Goal: Task Accomplishment & Management: Manage account settings

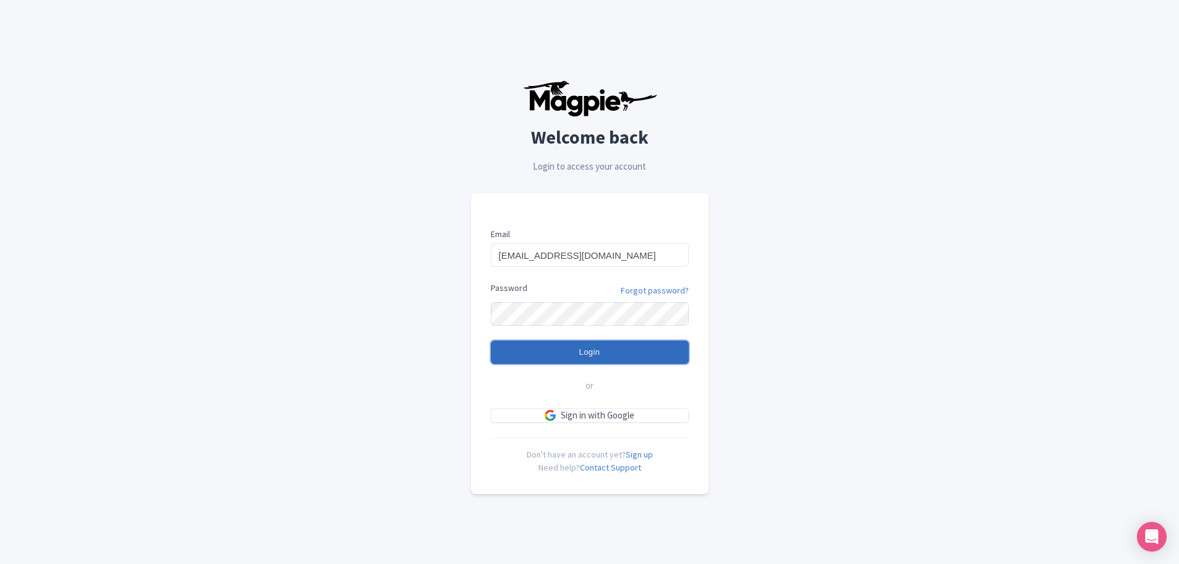
click at [516, 350] on input "Login" at bounding box center [590, 352] width 198 height 24
type input "Logging in..."
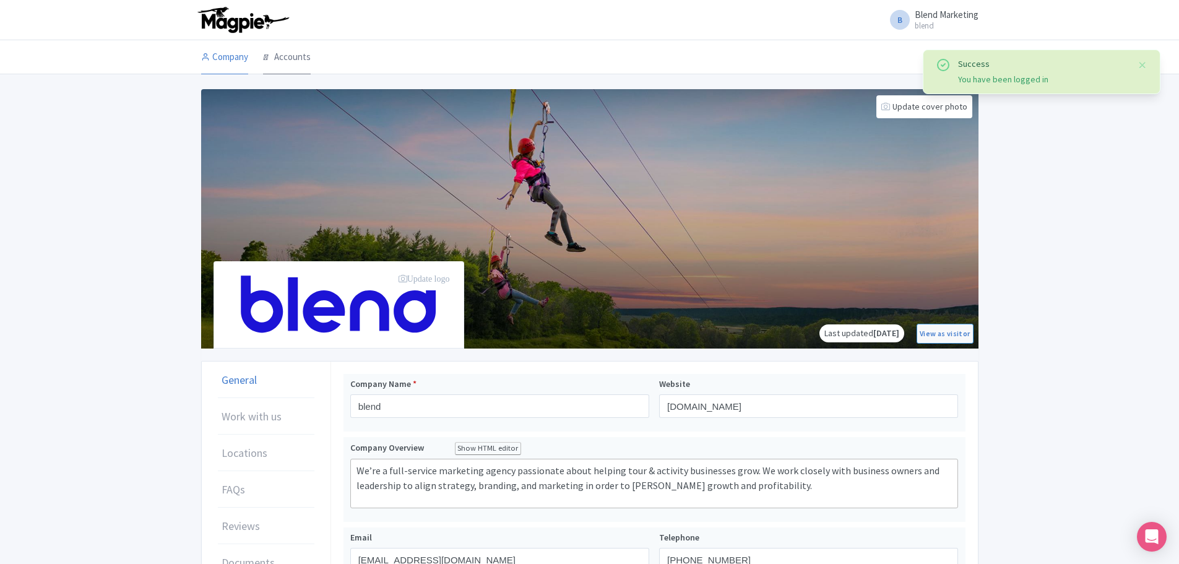
click at [272, 55] on icon at bounding box center [267, 57] width 9 height 9
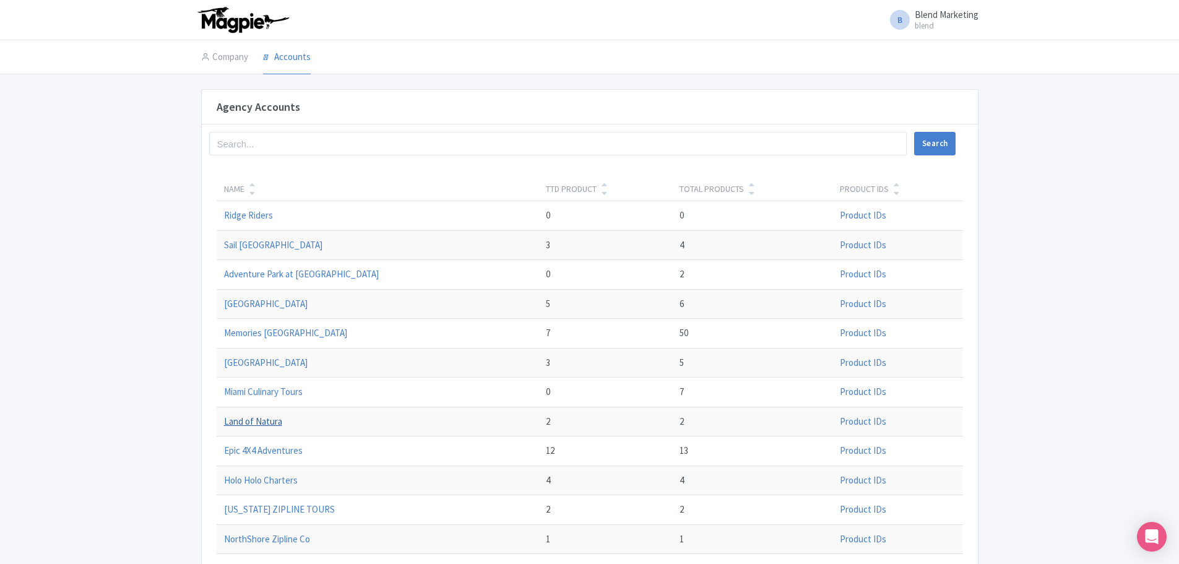
click at [261, 418] on link "Land of Natura" at bounding box center [253, 421] width 58 height 12
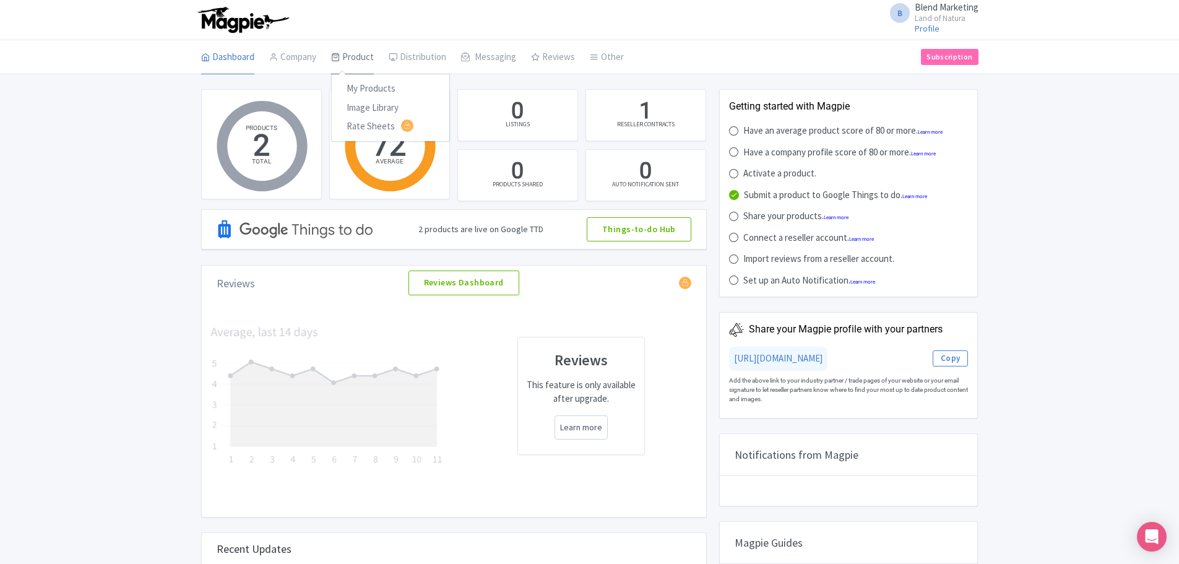
click at [345, 52] on link "Product" at bounding box center [352, 57] width 43 height 35
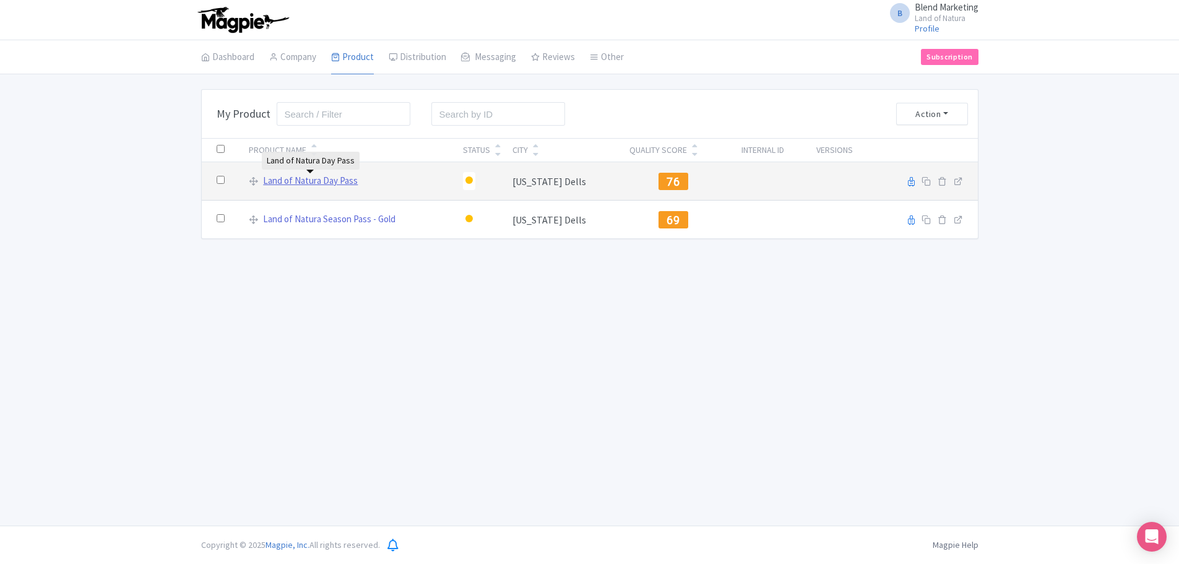
click at [346, 180] on link "Land of Natura Day Pass" at bounding box center [310, 181] width 95 height 14
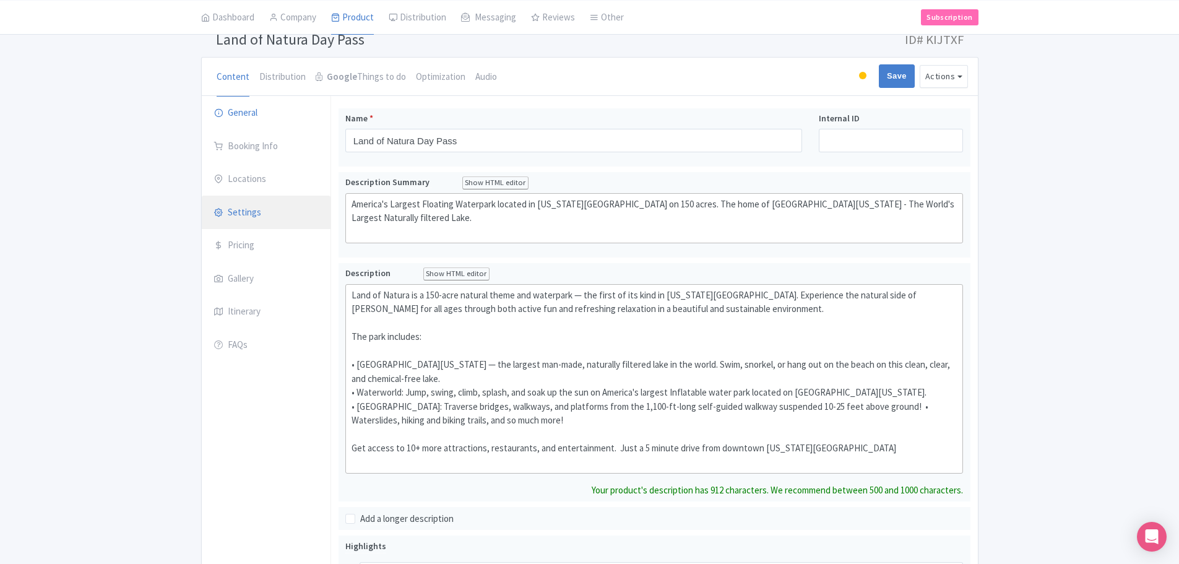
scroll to position [83, 0]
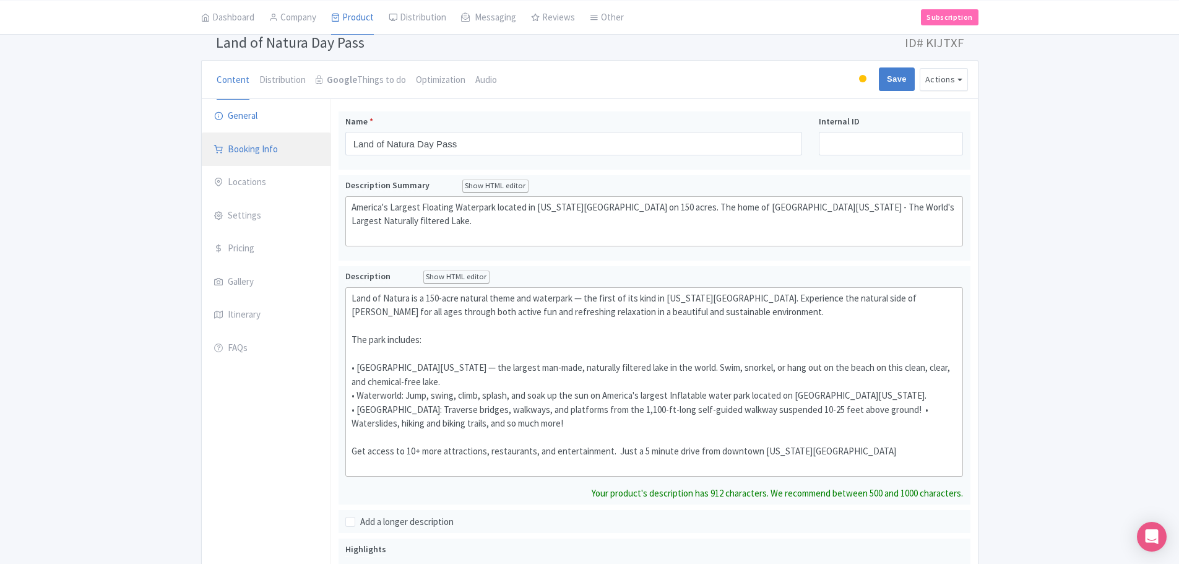
click at [259, 152] on link "Booking Info" at bounding box center [266, 149] width 129 height 35
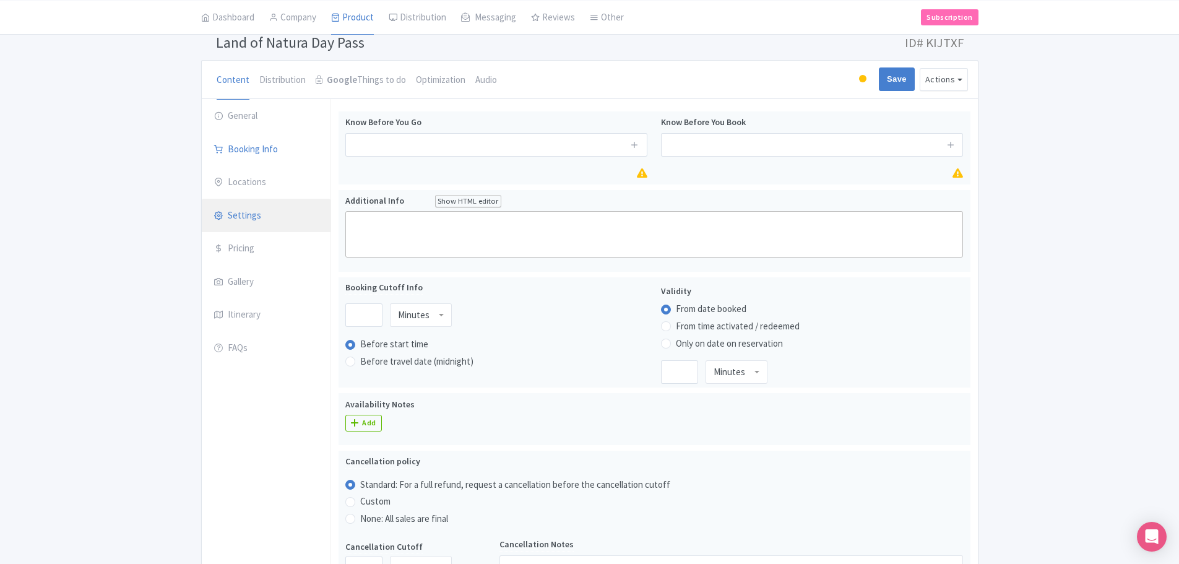
click at [252, 225] on link "Settings" at bounding box center [266, 216] width 129 height 35
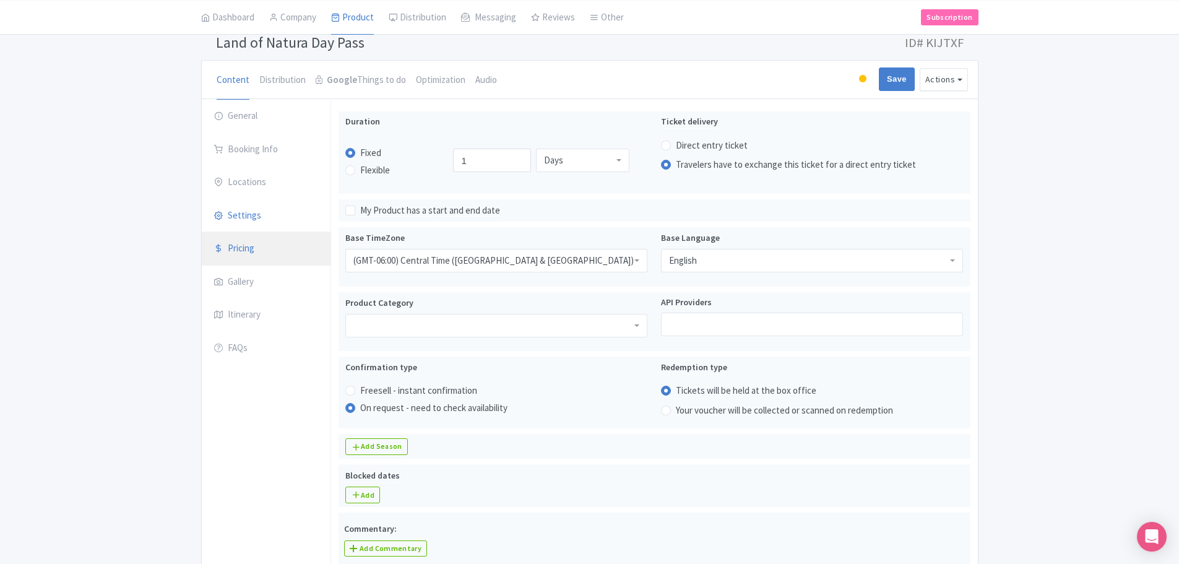
click at [252, 244] on link "Pricing" at bounding box center [266, 249] width 129 height 35
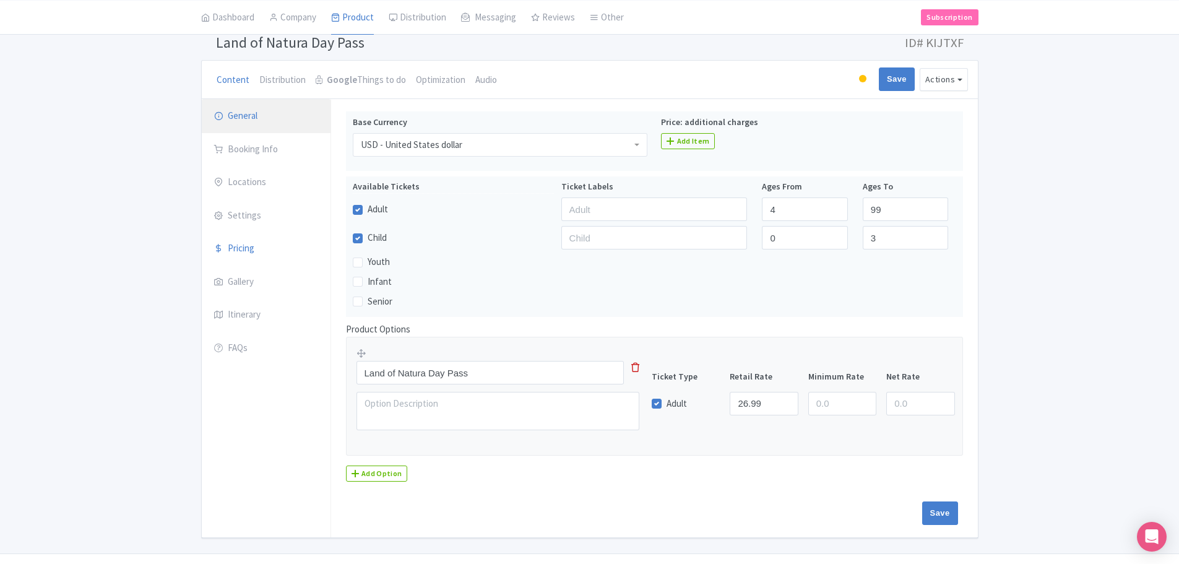
click at [232, 119] on link "General" at bounding box center [266, 116] width 129 height 35
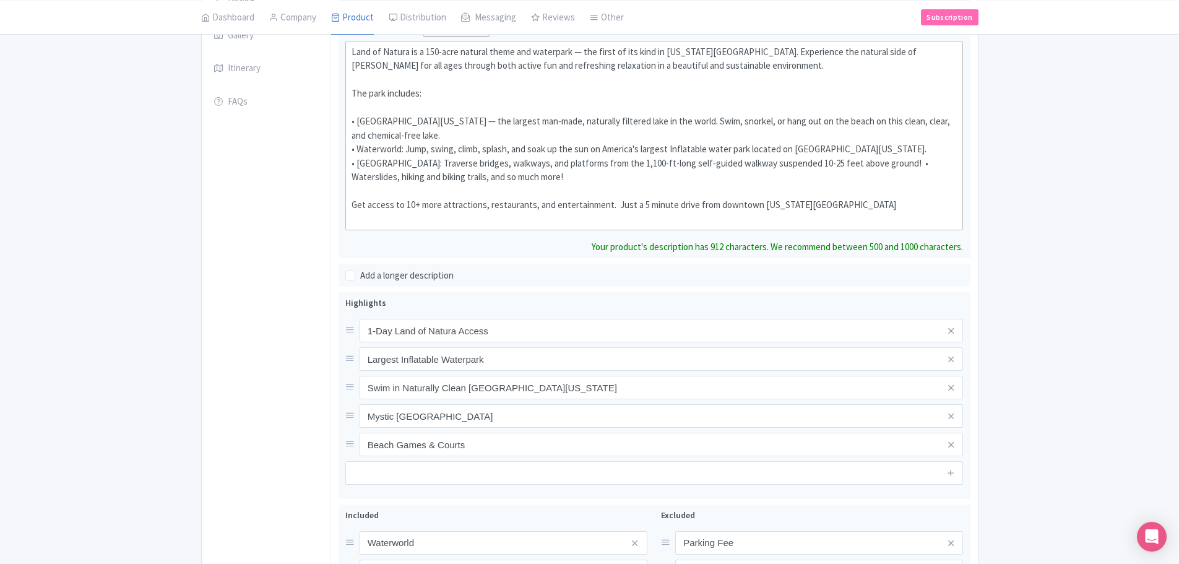
scroll to position [73, 0]
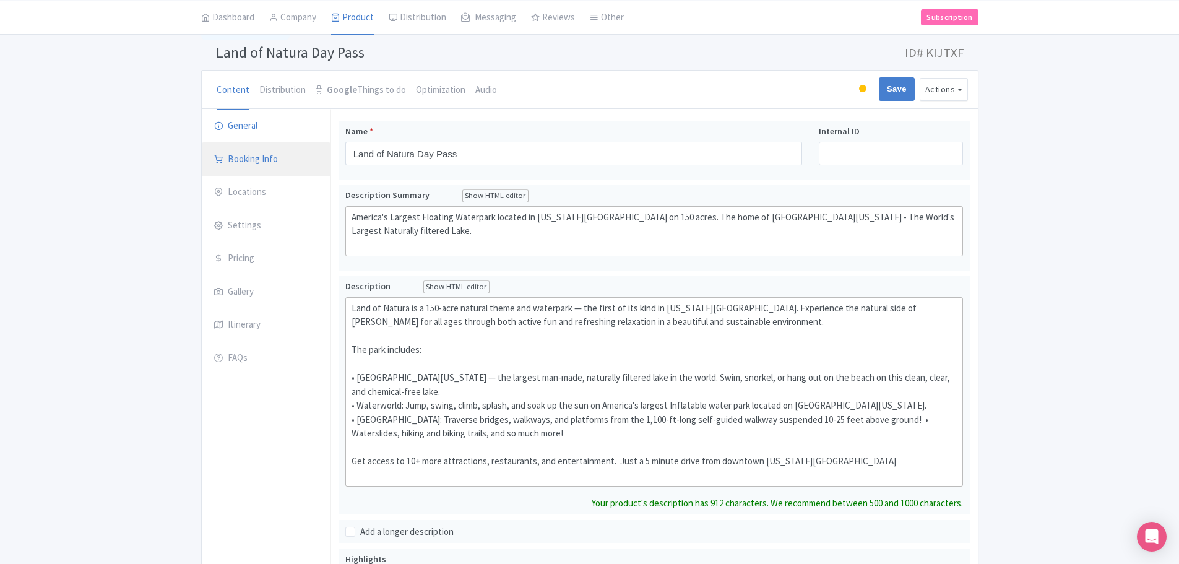
click at [263, 160] on link "Booking Info" at bounding box center [266, 159] width 129 height 35
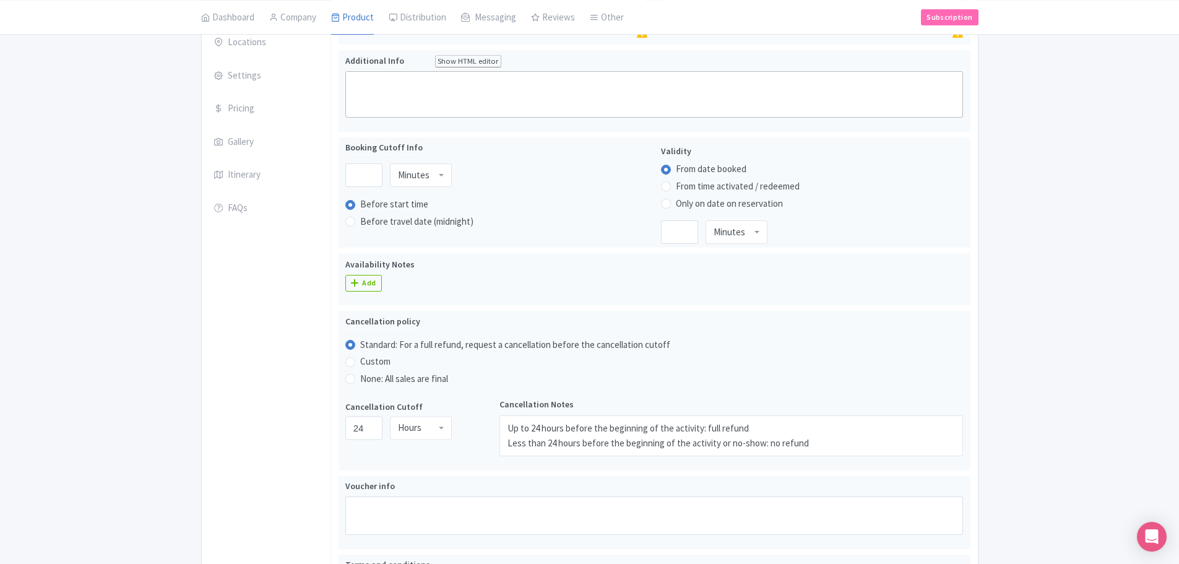
scroll to position [0, 0]
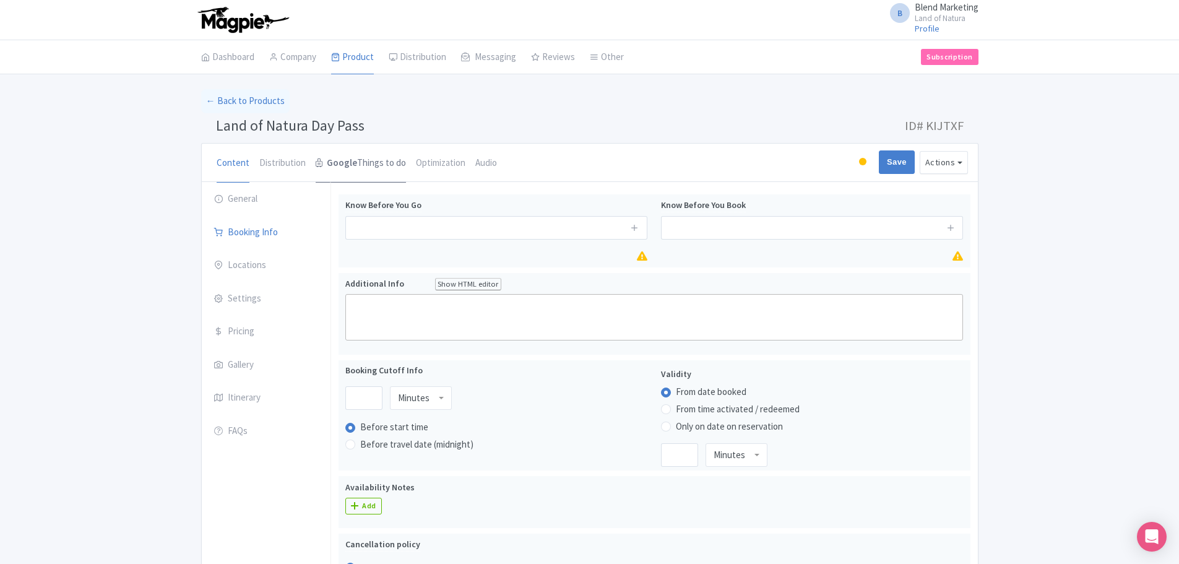
click at [341, 157] on strong "Google" at bounding box center [342, 163] width 30 height 14
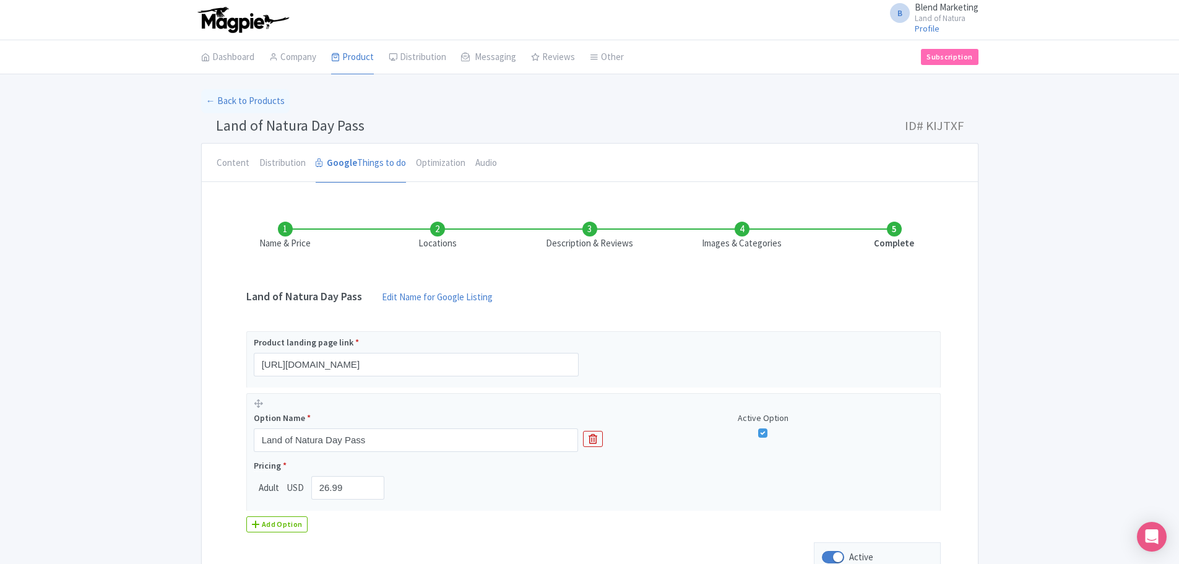
click at [437, 229] on li "Locations" at bounding box center [437, 236] width 152 height 29
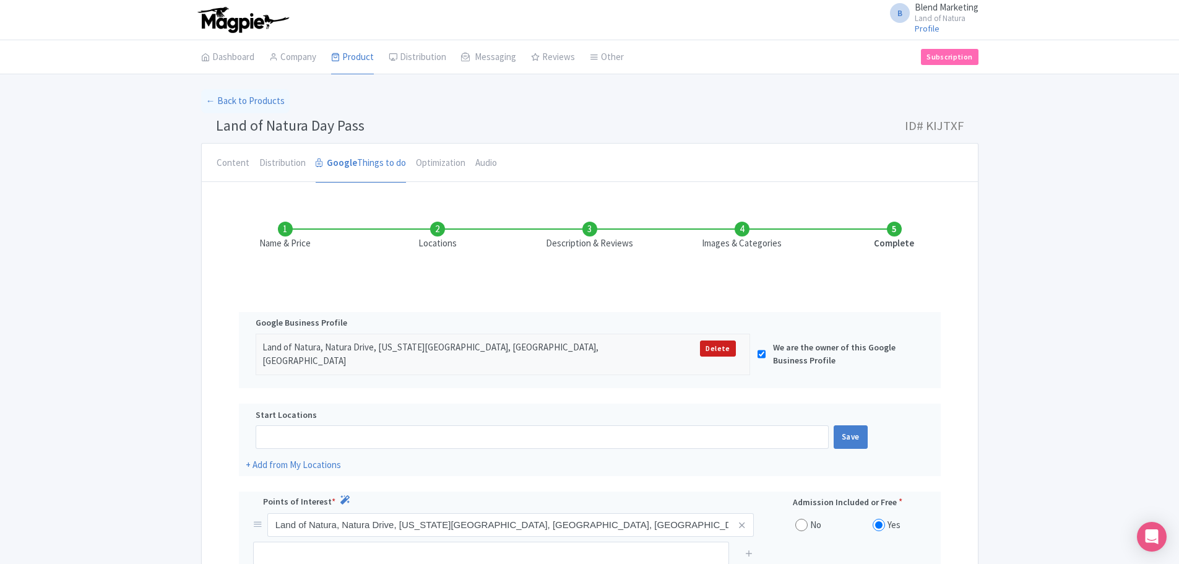
click at [591, 230] on li "Description & Reviews" at bounding box center [590, 236] width 152 height 29
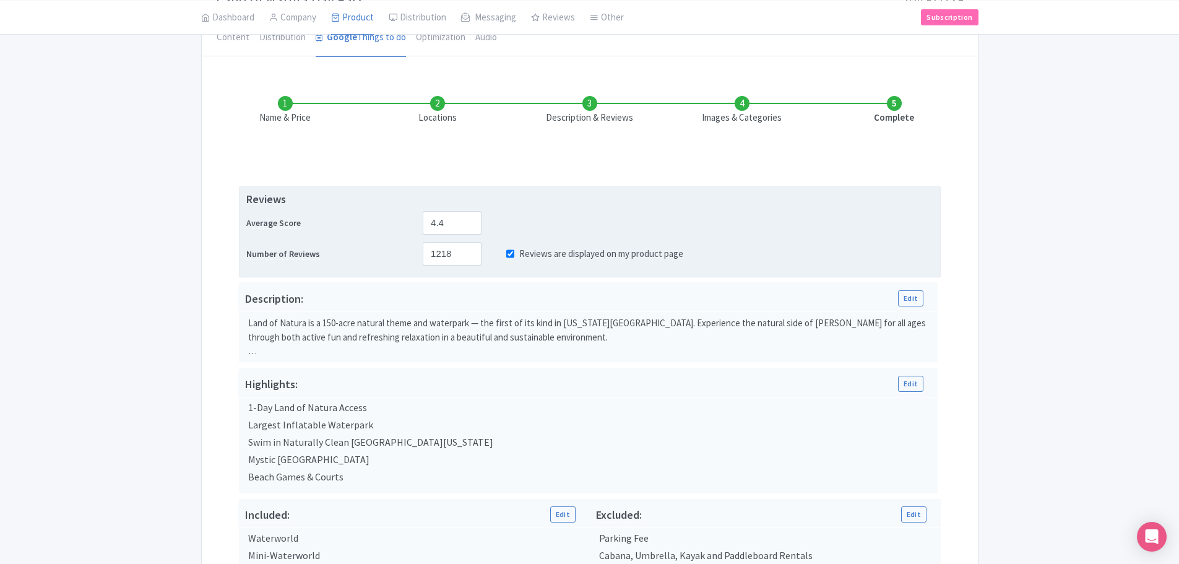
scroll to position [124, 0]
drag, startPoint x: 470, startPoint y: 249, endPoint x: 422, endPoint y: 252, distance: 48.3
click at [422, 252] on div "1218" at bounding box center [452, 256] width 69 height 24
paste input "2270"
type input "2270"
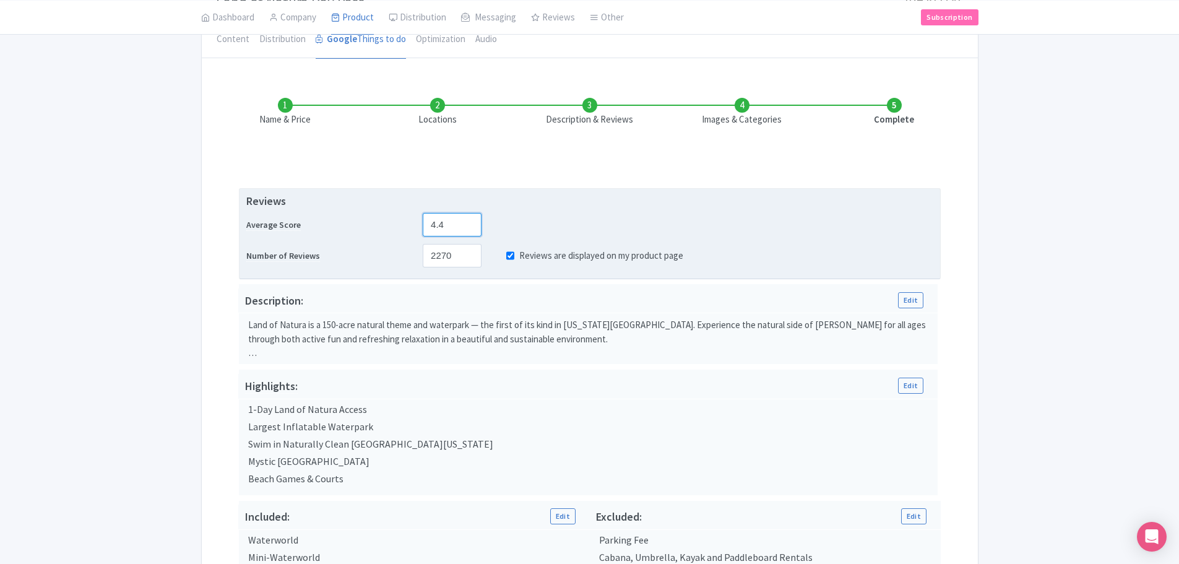
click at [445, 226] on input "4.4" at bounding box center [452, 225] width 59 height 24
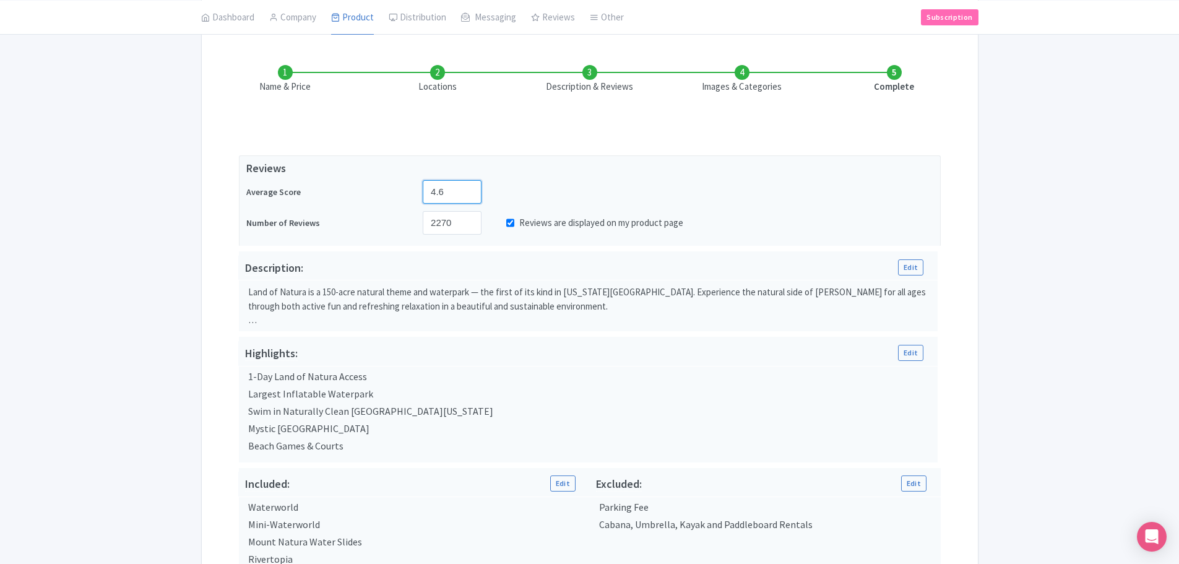
scroll to position [62, 0]
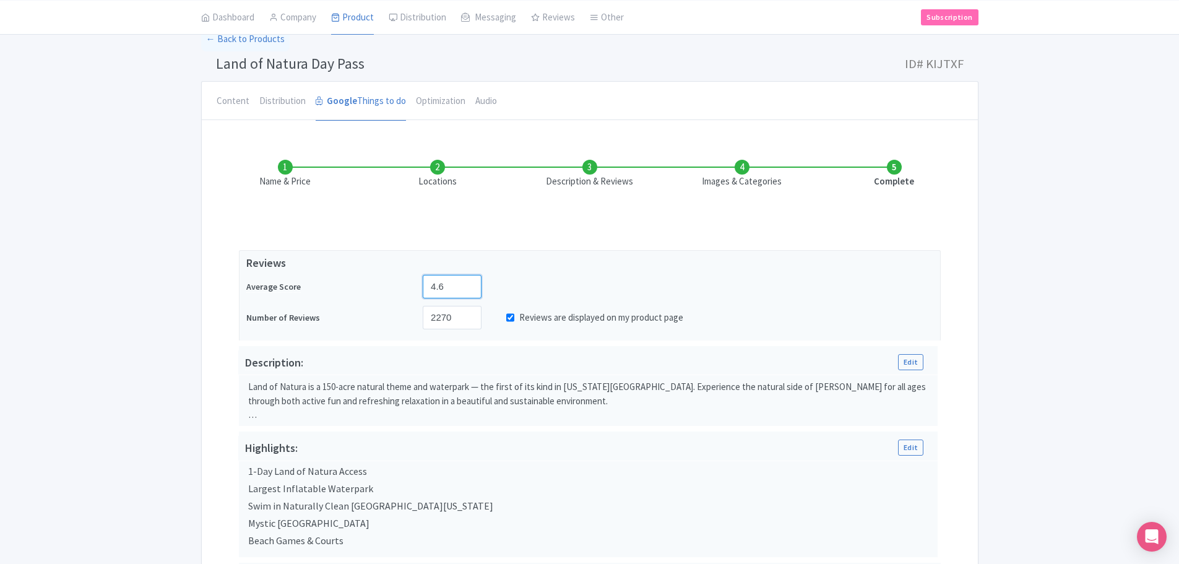
type input "4.6"
click at [282, 160] on li "Name & Price" at bounding box center [285, 174] width 152 height 29
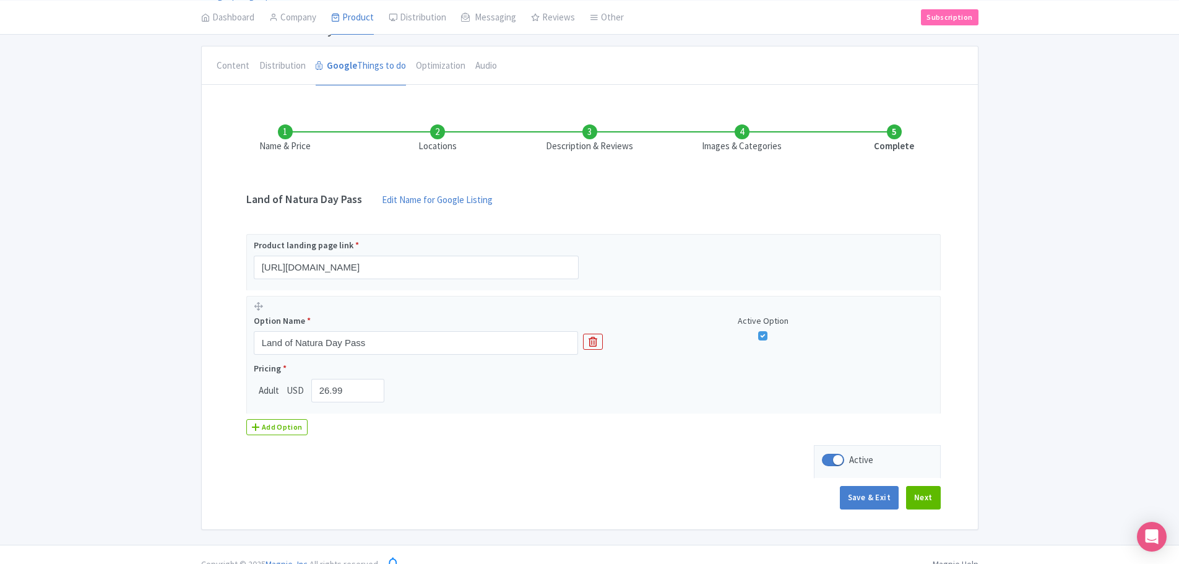
scroll to position [116, 0]
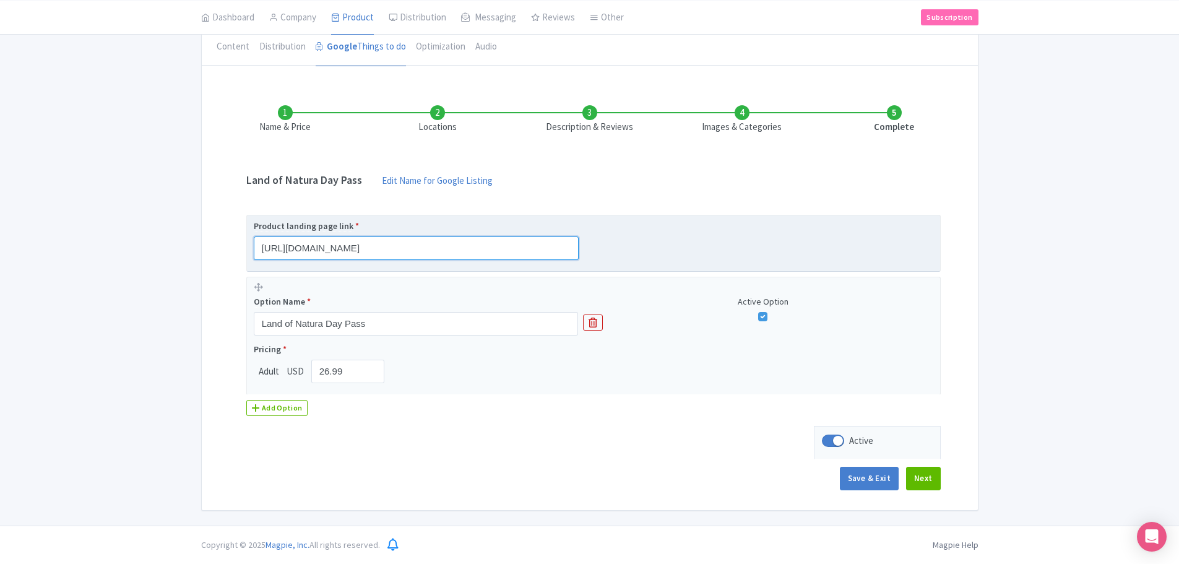
click at [369, 253] on input "https://landofnatura.com/tickets/" at bounding box center [416, 248] width 325 height 24
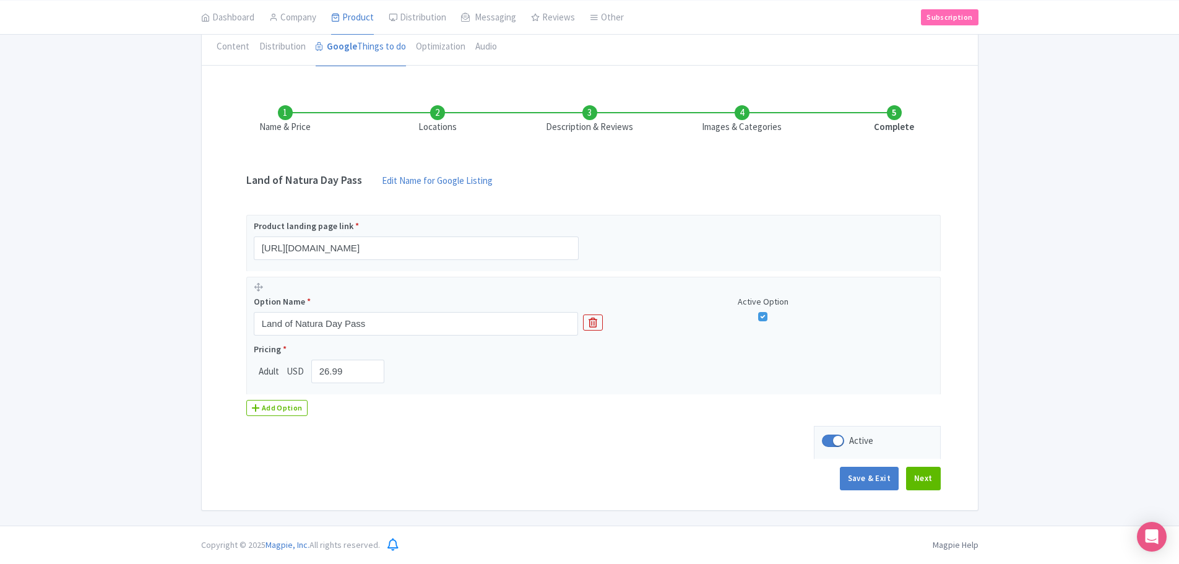
click at [592, 114] on li "Description & Reviews" at bounding box center [590, 119] width 152 height 29
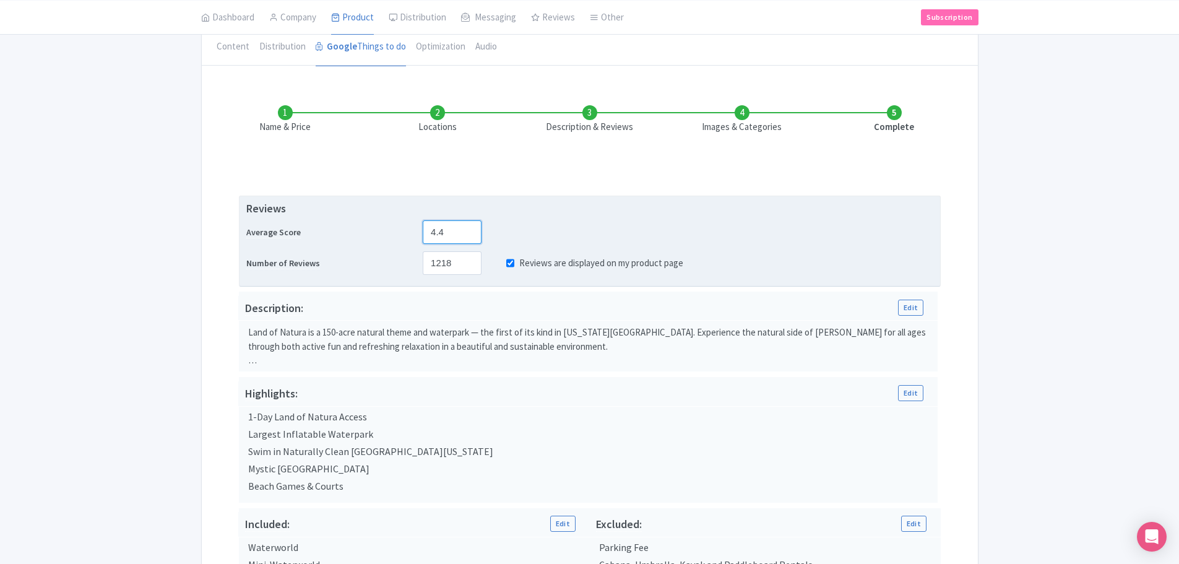
click at [455, 228] on input "4.4" at bounding box center [452, 232] width 59 height 24
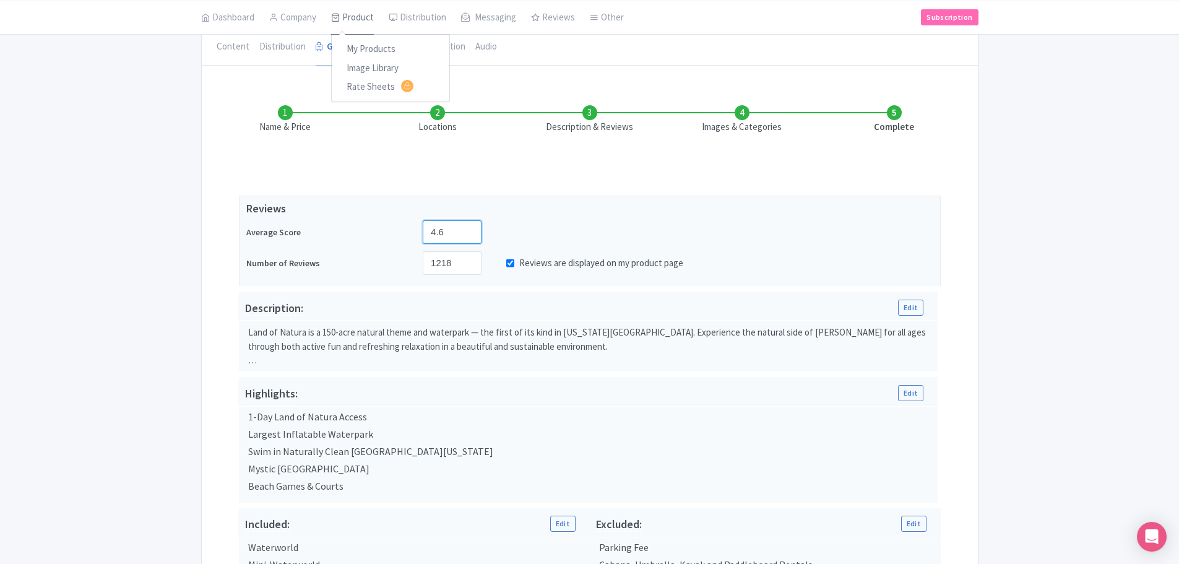
type input "4.6"
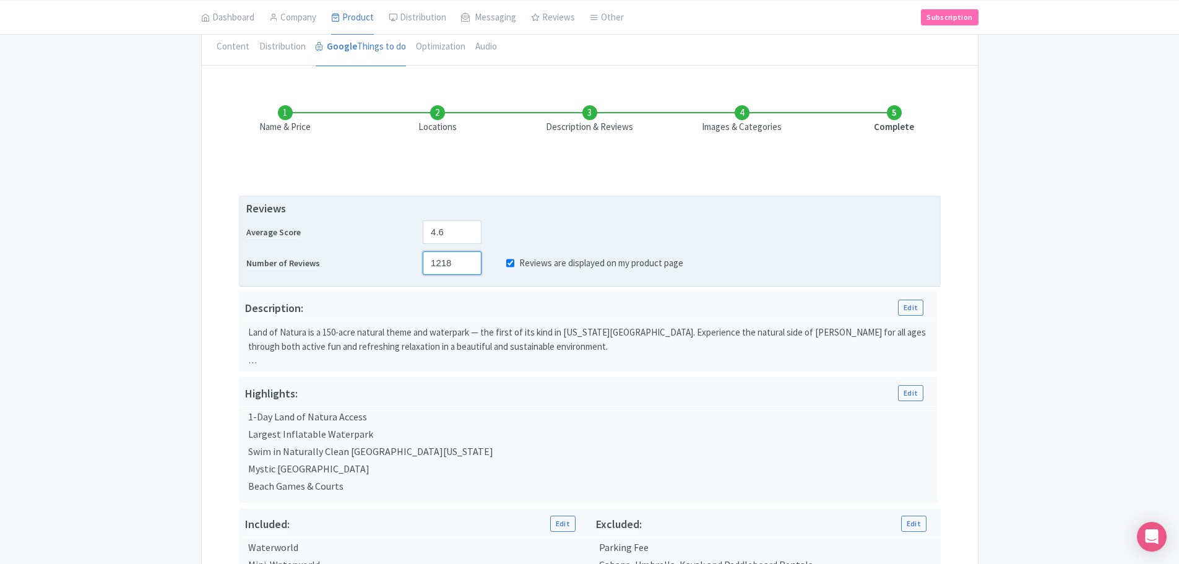
drag, startPoint x: 459, startPoint y: 260, endPoint x: 396, endPoint y: 262, distance: 63.8
click at [396, 262] on div "Number of Reviews 1218 Reviews are displayed on my product page" at bounding box center [589, 263] width 687 height 24
paste input "2270"
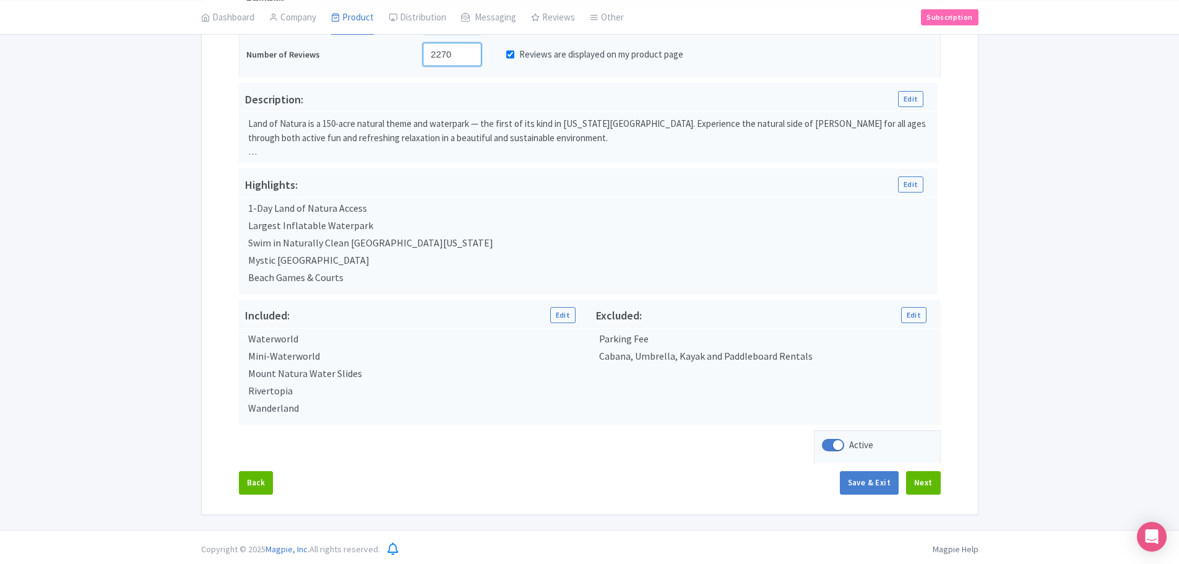
scroll to position [329, 0]
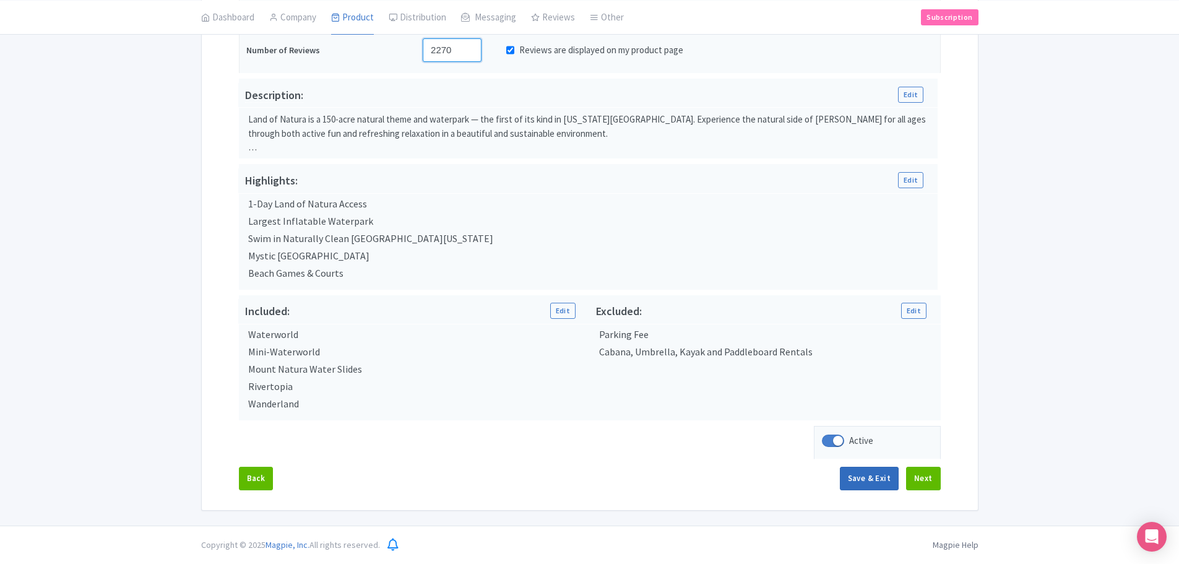
type input "2270"
click at [872, 482] on button "Save & Exit" at bounding box center [869, 479] width 59 height 24
